Goal: Information Seeking & Learning: Learn about a topic

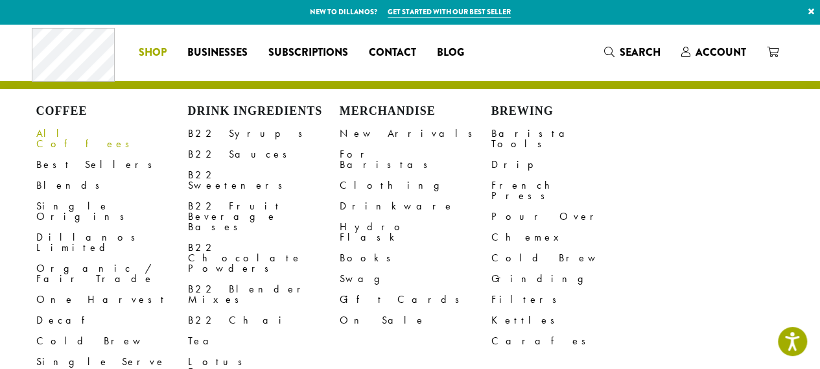
click at [57, 132] on link "All Coffees" at bounding box center [112, 138] width 152 height 31
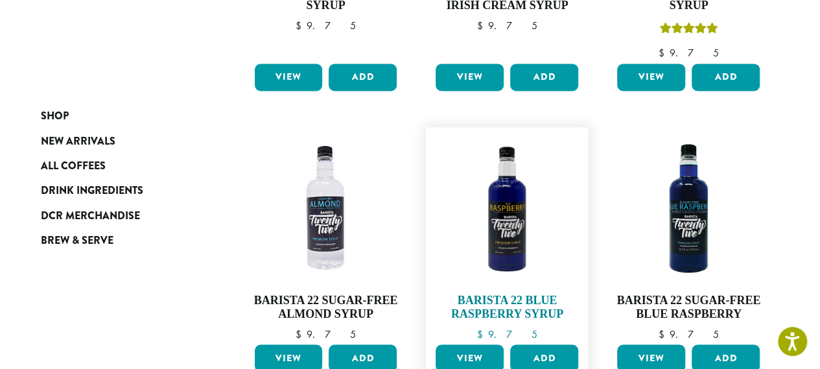
scroll to position [1316, 0]
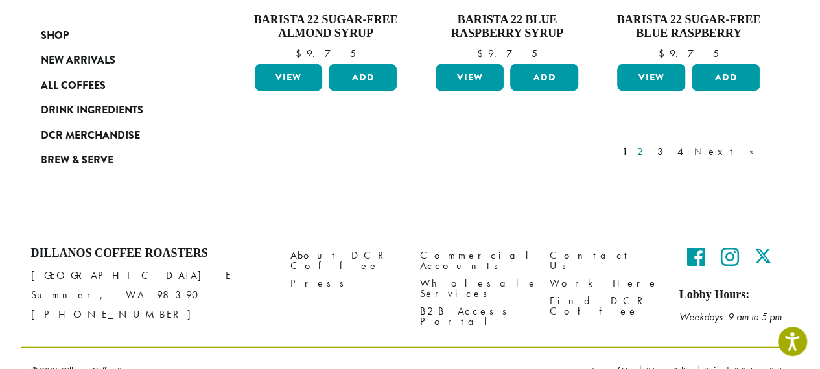
click at [650, 144] on link "2" at bounding box center [642, 152] width 16 height 16
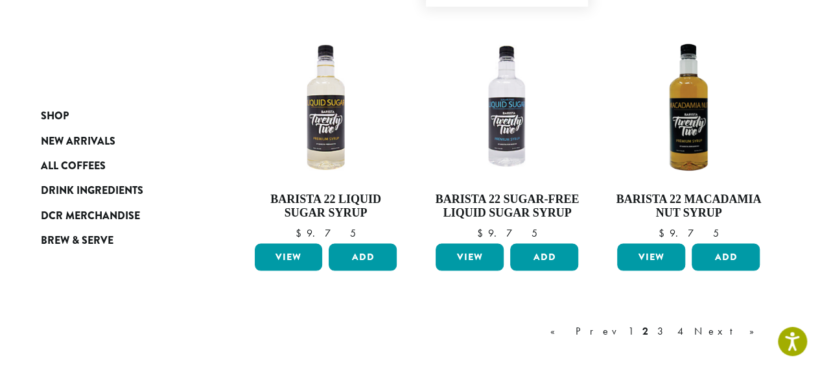
scroll to position [1116, 0]
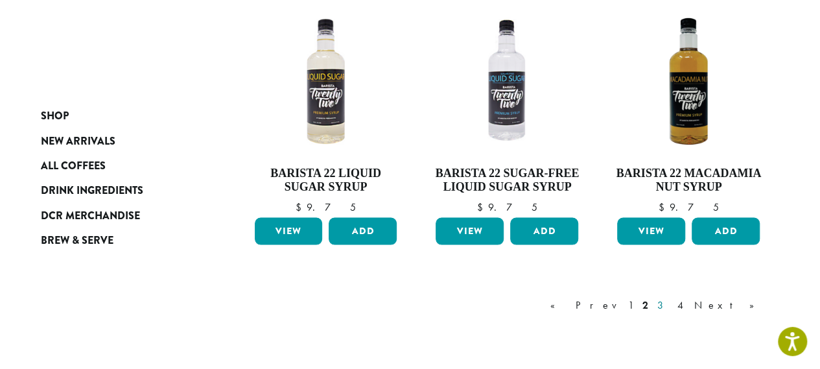
click at [671, 304] on link "3" at bounding box center [662, 305] width 16 height 16
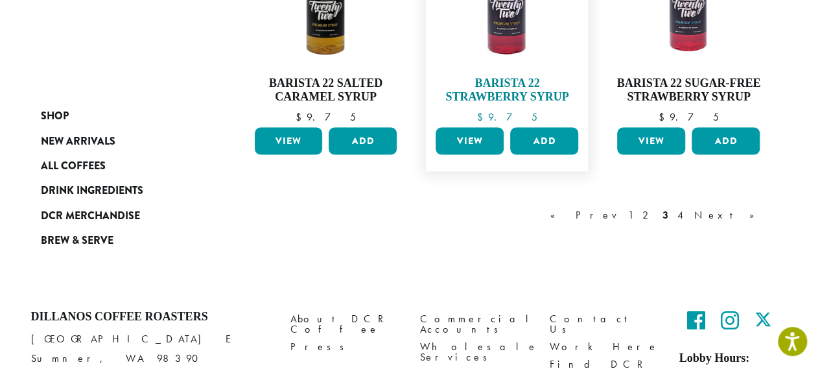
scroll to position [1180, 0]
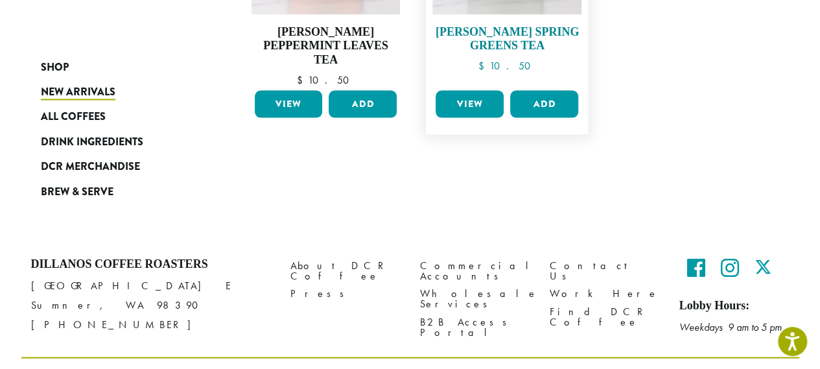
scroll to position [1234, 0]
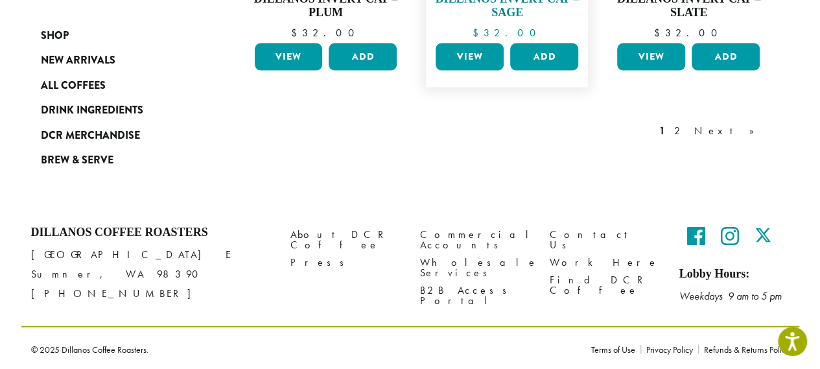
scroll to position [1105, 0]
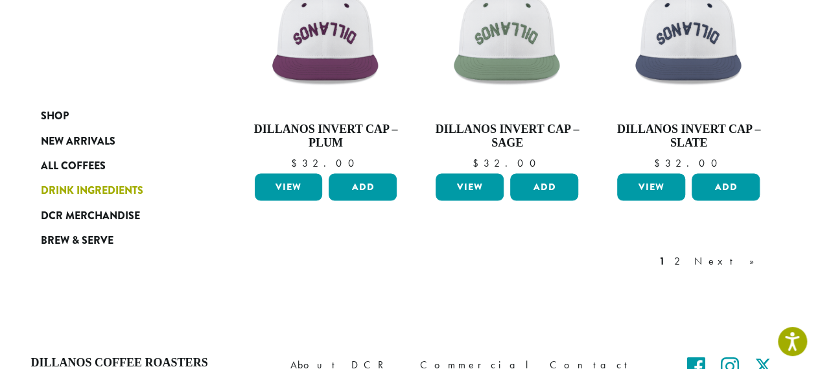
click at [137, 189] on span "Drink Ingredients" at bounding box center [92, 191] width 102 height 16
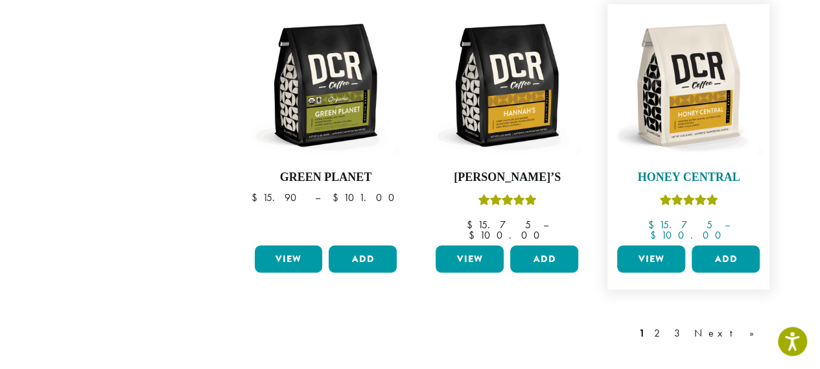
scroll to position [1288, 0]
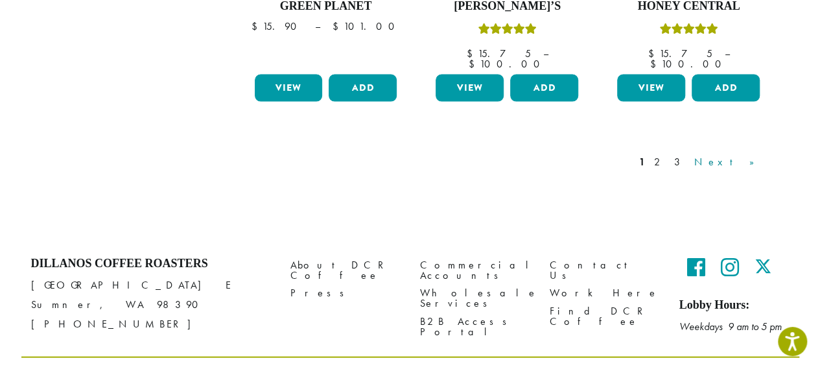
click at [751, 154] on link "Next »" at bounding box center [728, 162] width 75 height 16
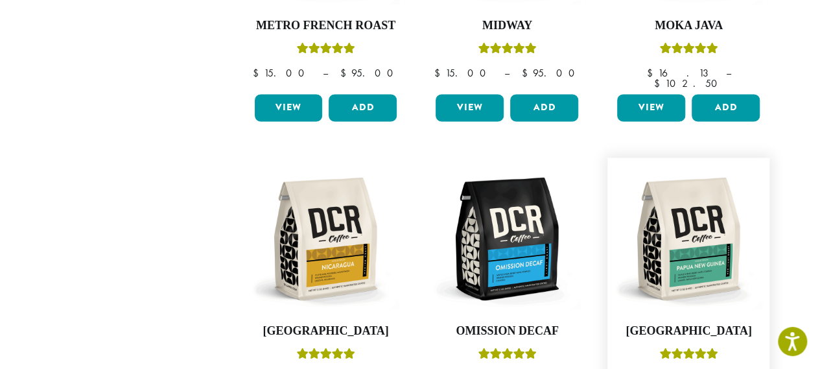
scroll to position [1116, 0]
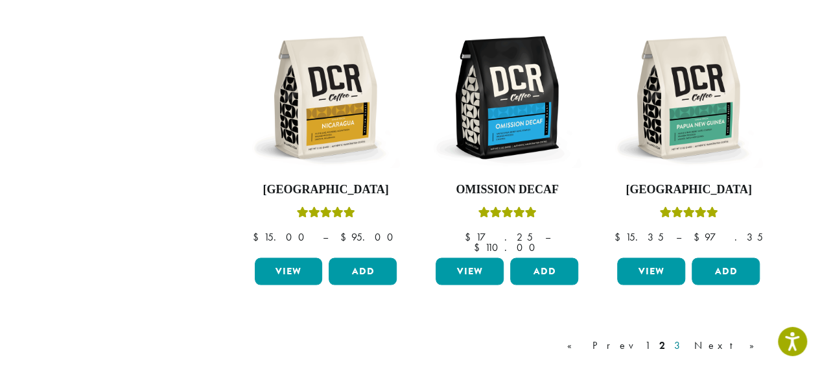
click at [687, 337] on link "3" at bounding box center [679, 345] width 16 height 16
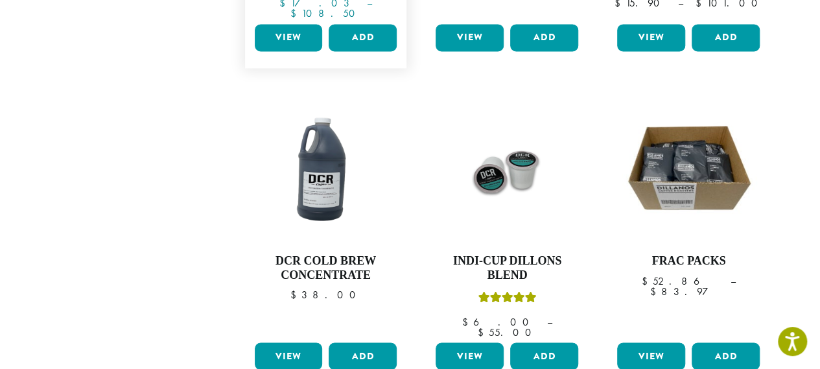
scroll to position [1116, 0]
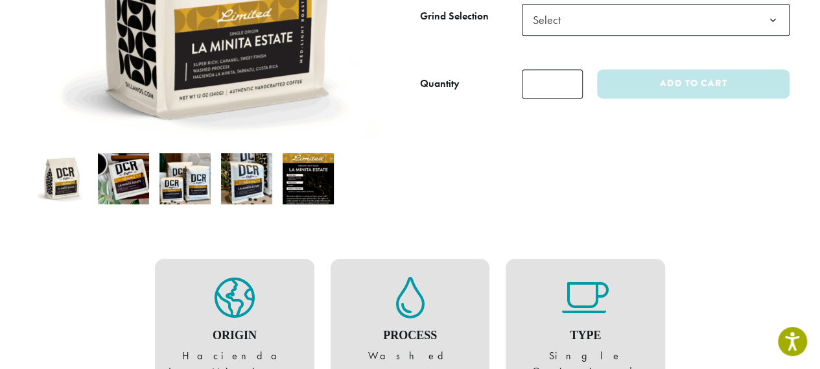
scroll to position [324, 0]
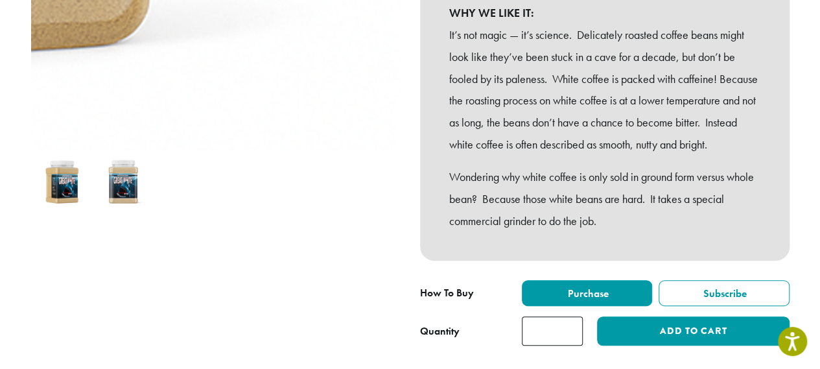
scroll to position [324, 0]
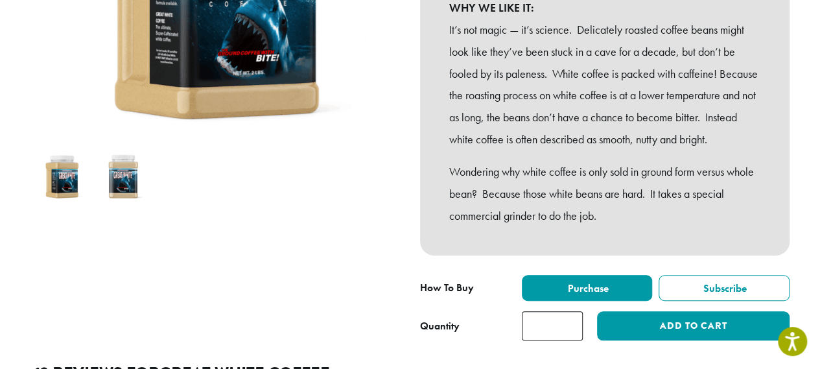
click at [120, 175] on img at bounding box center [123, 176] width 51 height 51
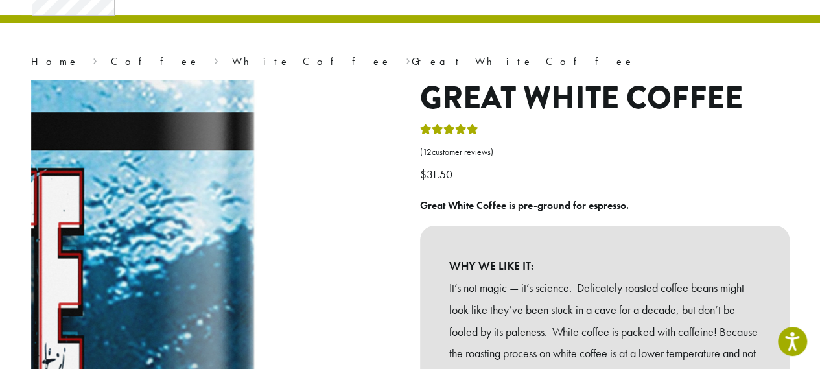
scroll to position [65, 0]
